Goal: Task Accomplishment & Management: Use online tool/utility

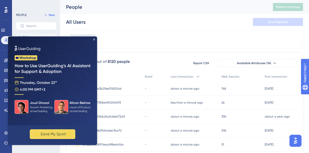
click at [93, 39] on icon "Close Preview" at bounding box center [94, 40] width 2 height 2
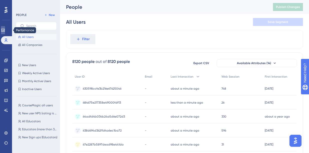
click at [5, 30] on icon at bounding box center [3, 30] width 4 height 4
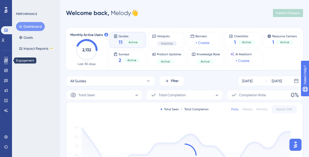
click at [6, 59] on icon at bounding box center [6, 61] width 4 height 4
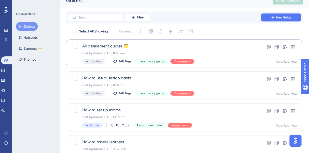
scroll to position [7, 0]
click at [148, 51] on div "Last Updated: [DATE] 11:40 am" at bounding box center [164, 53] width 164 height 4
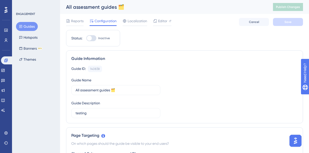
click at [27, 26] on button "Guides" at bounding box center [27, 26] width 22 height 9
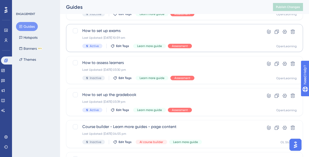
scroll to position [95, 0]
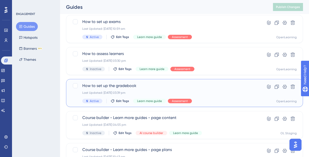
click at [169, 90] on div "How to set up the gradebook Last Updated: 15 Apr 2025 03:39 pm Active Edit Tags…" at bounding box center [164, 93] width 164 height 21
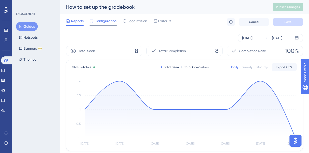
click at [103, 20] on span "Configuration" at bounding box center [106, 21] width 22 height 6
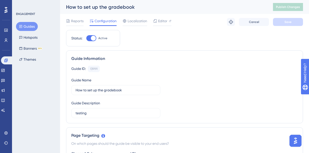
click at [28, 27] on button "Guides" at bounding box center [27, 26] width 22 height 9
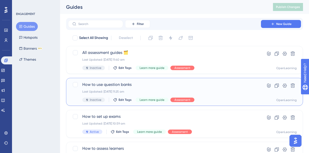
click at [151, 82] on span "How to use question banks" at bounding box center [164, 85] width 164 height 6
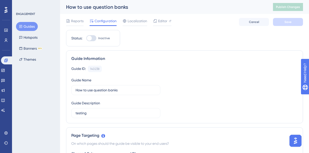
drag, startPoint x: 28, startPoint y: 25, endPoint x: 155, endPoint y: 17, distance: 127.6
click at [28, 25] on button "Guides" at bounding box center [27, 26] width 22 height 9
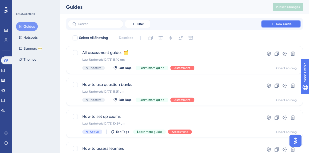
click at [271, 26] on button "New Guide" at bounding box center [281, 24] width 40 height 8
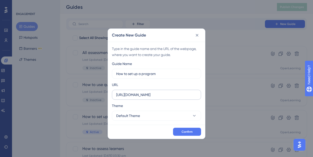
type input "How to set up a program"
click at [182, 97] on input "[URL][DOMAIN_NAME]" at bounding box center [156, 95] width 81 height 6
click at [189, 118] on button "Default Theme" at bounding box center [156, 116] width 89 height 10
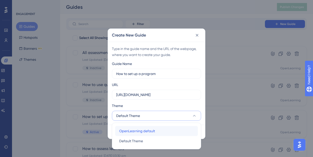
click at [175, 129] on div "OpenLearning default OpenLearning default" at bounding box center [156, 131] width 75 height 10
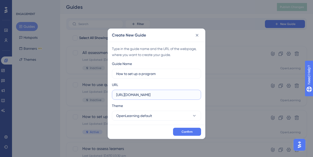
click at [155, 96] on input "[URL][DOMAIN_NAME]" at bounding box center [156, 95] width 81 height 6
click at [182, 130] on span "Confirm" at bounding box center [186, 132] width 11 height 4
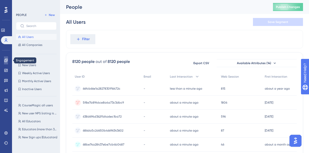
click at [7, 61] on icon at bounding box center [5, 60] width 3 height 3
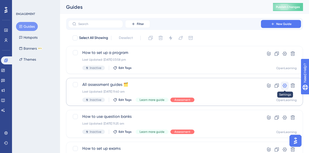
click at [285, 83] on button at bounding box center [285, 86] width 8 height 8
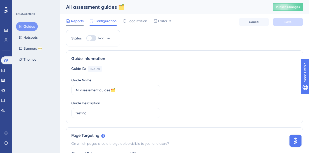
click at [75, 19] on span "Reports" at bounding box center [77, 21] width 13 height 6
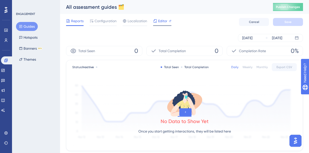
click at [160, 23] on span "Editor" at bounding box center [162, 21] width 9 height 6
click at [162, 20] on span "Editor" at bounding box center [162, 21] width 9 height 6
click at [30, 28] on button "Guides" at bounding box center [27, 26] width 22 height 9
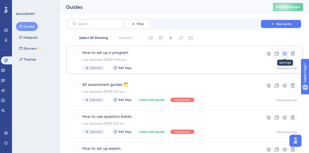
click at [287, 55] on icon at bounding box center [284, 53] width 5 height 5
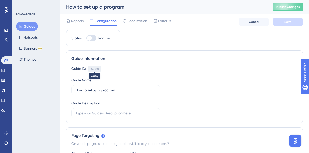
click at [96, 68] on div "154188" at bounding box center [94, 69] width 9 height 4
copy div "154188"
click at [96, 68] on div "154188" at bounding box center [94, 69] width 9 height 4
copy div "154188 Copied!"
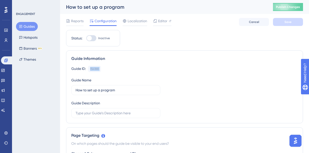
drag, startPoint x: 29, startPoint y: 26, endPoint x: 62, endPoint y: 27, distance: 32.8
click at [29, 26] on button "Guides" at bounding box center [27, 26] width 22 height 9
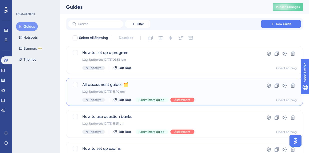
click at [137, 87] on span "All assessment guides 🗂️" at bounding box center [164, 85] width 164 height 6
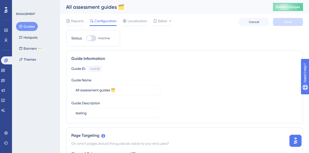
click at [28, 27] on button "Guides" at bounding box center [27, 26] width 22 height 9
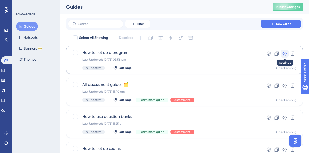
click at [285, 55] on icon at bounding box center [284, 53] width 5 height 5
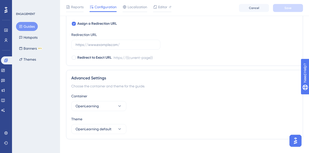
scroll to position [379, 0]
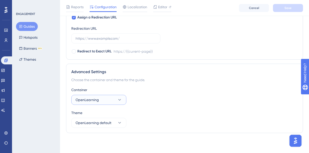
click at [122, 99] on icon at bounding box center [119, 100] width 5 height 5
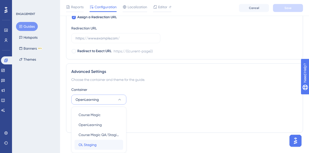
click at [83, 146] on span "OL Staging" at bounding box center [88, 145] width 18 height 6
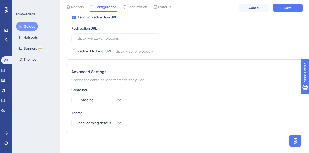
scroll to position [379, 0]
click at [288, 9] on span "Save" at bounding box center [287, 8] width 7 height 4
click at [287, 10] on span "Save" at bounding box center [287, 8] width 7 height 4
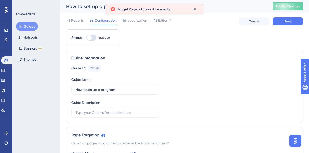
scroll to position [0, 0]
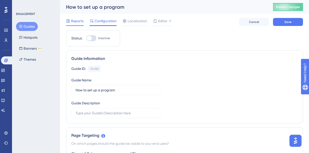
click at [79, 23] on span "Reports" at bounding box center [77, 21] width 13 height 6
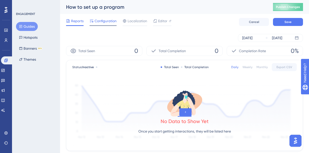
click at [115, 24] on div "Configuration" at bounding box center [103, 22] width 27 height 8
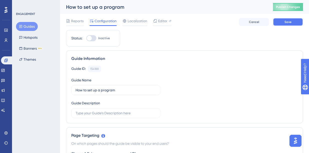
click at [288, 24] on button "Save" at bounding box center [288, 22] width 30 height 8
click at [36, 26] on button "Guides" at bounding box center [27, 26] width 22 height 9
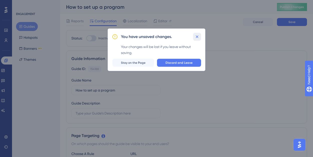
click at [196, 39] on icon at bounding box center [196, 36] width 5 height 5
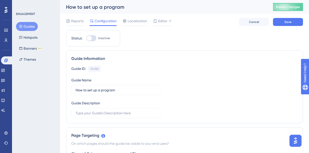
click at [26, 26] on button "Guides" at bounding box center [27, 26] width 22 height 9
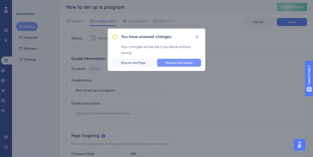
click at [187, 61] on span "Discard and Leave" at bounding box center [178, 63] width 27 height 4
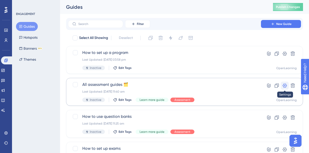
click at [284, 84] on icon at bounding box center [284, 85] width 5 height 5
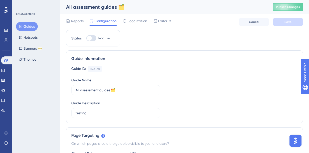
click at [28, 24] on button "Guides" at bounding box center [27, 26] width 22 height 9
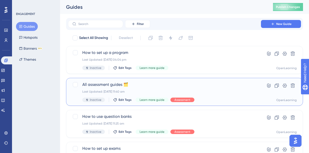
click at [146, 84] on span "All assessment guides 🗂️" at bounding box center [164, 85] width 164 height 6
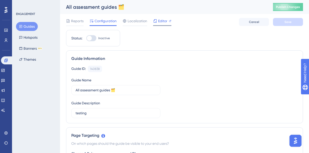
click at [162, 21] on span "Editor" at bounding box center [162, 21] width 9 height 6
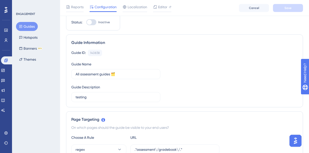
scroll to position [19, 0]
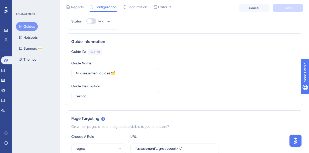
click at [30, 26] on button "Guides" at bounding box center [27, 26] width 22 height 9
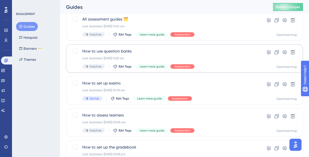
scroll to position [67, 0]
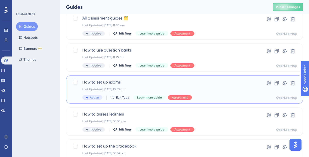
click at [199, 84] on span "How to set up exams" at bounding box center [164, 82] width 164 height 6
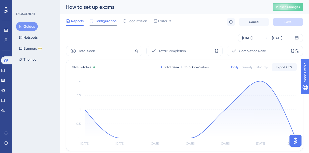
click at [108, 21] on span "Configuration" at bounding box center [106, 21] width 22 height 6
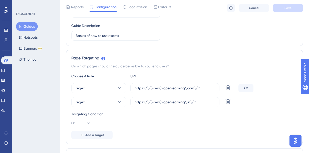
scroll to position [80, 0]
click at [205, 90] on input "https:\/\/(www.)?openlearning\.com\/.*" at bounding box center [175, 89] width 81 height 6
click at [237, 42] on div "Guide Information Guide ID: 139438 Copy Guide Name How to set up exams Guide De…" at bounding box center [184, 9] width 237 height 73
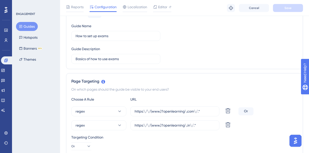
scroll to position [0, 0]
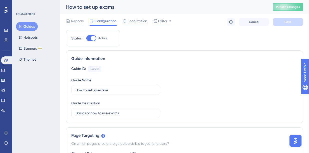
click at [26, 26] on button "Guides" at bounding box center [27, 26] width 22 height 9
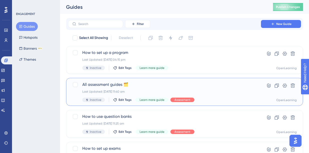
click at [201, 88] on div "All assessment guides 🗂️ Last Updated: 10 Apr 2025 11:40 am Inactive Edit Tags …" at bounding box center [164, 92] width 164 height 21
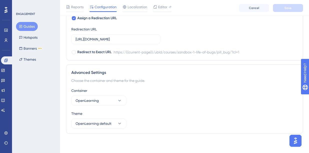
scroll to position [335, 0]
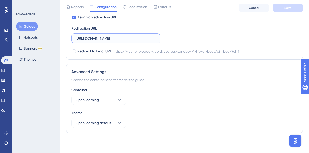
click at [153, 39] on input "https://www.openlearning.com/ubld/courses/sandbox-1-life-of-bugs/pill_bug/?cl=1" at bounding box center [116, 39] width 81 height 6
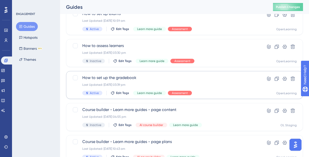
scroll to position [112, 0]
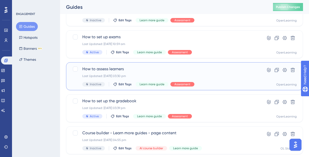
click at [155, 72] on div "How to assess learners Last Updated: 08 Apr 2025 03:30 pm Inactive Edit Tags Le…" at bounding box center [164, 76] width 164 height 21
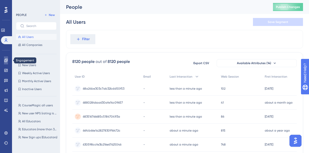
click at [4, 59] on icon at bounding box center [6, 61] width 4 height 4
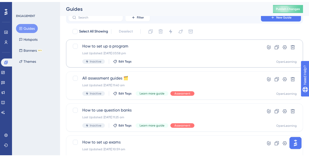
scroll to position [31, 0]
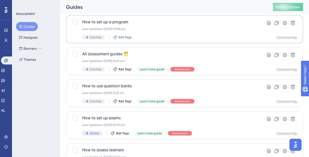
click at [124, 38] on span "Edit Tags" at bounding box center [125, 37] width 13 height 4
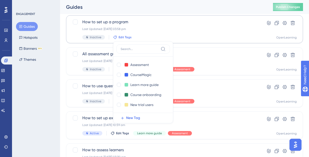
scroll to position [34, 0]
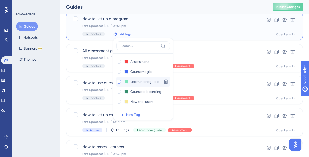
click at [120, 82] on div at bounding box center [119, 82] width 4 height 4
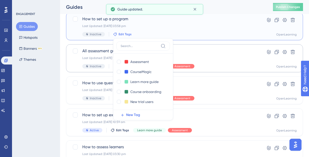
checkbox input "true"
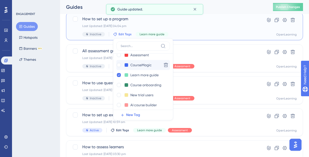
scroll to position [10, 0]
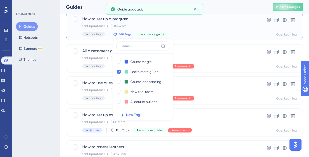
click at [230, 16] on span "How to set up a program" at bounding box center [164, 19] width 164 height 6
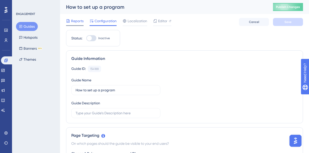
click at [74, 21] on span "Reports" at bounding box center [77, 21] width 13 height 6
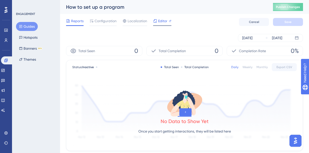
click at [158, 22] on span "Editor" at bounding box center [162, 21] width 9 height 6
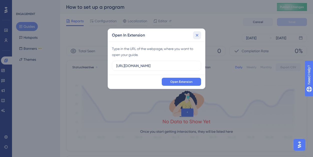
click at [197, 36] on icon at bounding box center [196, 35] width 5 height 5
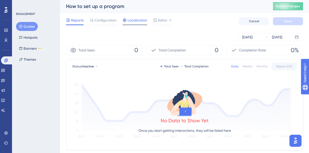
scroll to position [1, 0]
click at [114, 20] on span "Configuration" at bounding box center [106, 20] width 22 height 6
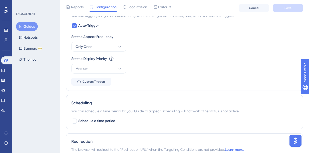
scroll to position [239, 0]
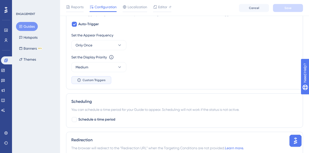
click at [85, 80] on span "Custom Triggers" at bounding box center [94, 80] width 23 height 4
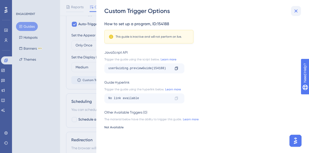
click at [293, 11] on icon at bounding box center [296, 11] width 6 height 6
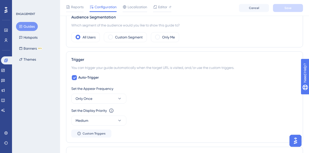
scroll to position [0, 0]
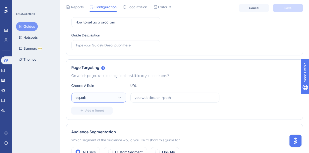
click at [119, 99] on icon at bounding box center [119, 97] width 5 height 5
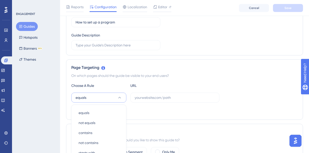
scroll to position [133, 0]
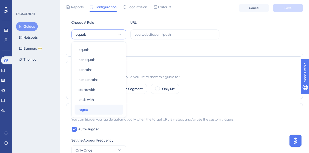
drag, startPoint x: 93, startPoint y: 109, endPoint x: 102, endPoint y: 101, distance: 11.5
click at [93, 109] on div "regex regex" at bounding box center [99, 110] width 41 height 10
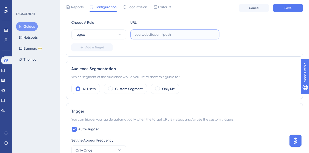
click at [169, 34] on input "text" at bounding box center [175, 35] width 81 height 6
paste input "https:\/\/(www.)?openlearning\.com\/.*"
type input "https:\/\/(www.)?openlearning\.com\/.*"
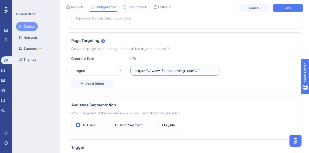
scroll to position [36, 0]
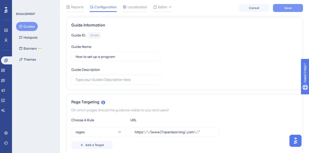
click at [281, 9] on button "Save" at bounding box center [288, 8] width 30 height 8
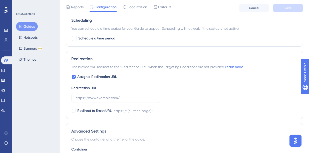
scroll to position [379, 0]
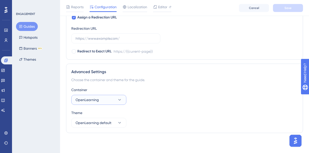
click at [113, 97] on button "OpenLearning" at bounding box center [98, 100] width 55 height 10
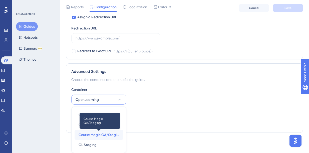
click at [107, 136] on span "Course Magic QA/Staging" at bounding box center [99, 135] width 41 height 6
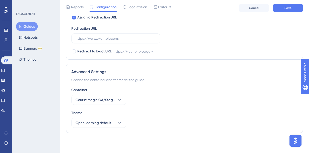
scroll to position [379, 0]
click at [109, 97] on span "Course Magic QA/Staging" at bounding box center [96, 100] width 40 height 6
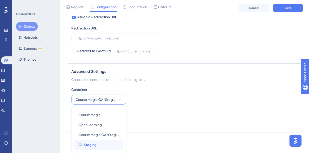
click at [92, 142] on span "OL Staging" at bounding box center [88, 145] width 18 height 6
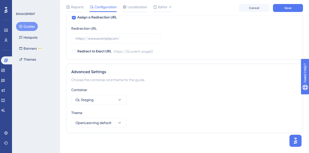
scroll to position [379, 0]
click at [283, 10] on button "Save" at bounding box center [288, 8] width 30 height 8
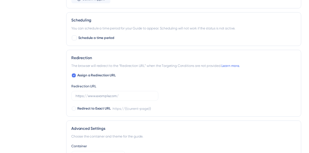
scroll to position [376, 0]
